Goal: Task Accomplishment & Management: Use online tool/utility

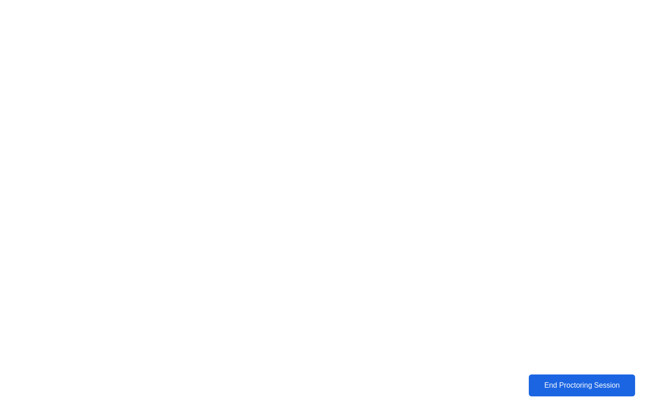
click at [580, 386] on div "End Proctoring Session" at bounding box center [582, 385] width 101 height 8
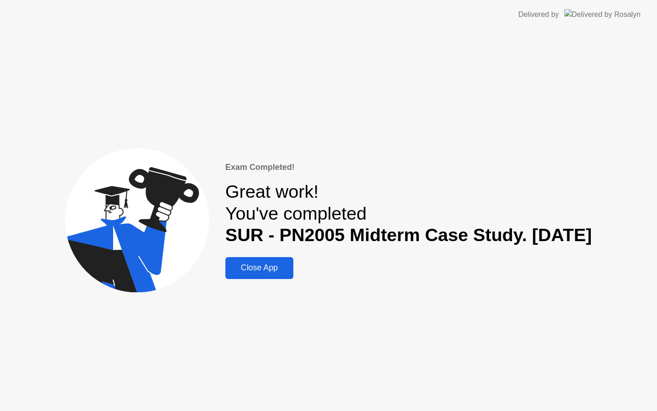
click at [228, 273] on div "Close App" at bounding box center [259, 268] width 63 height 10
